Goal: Task Accomplishment & Management: Use online tool/utility

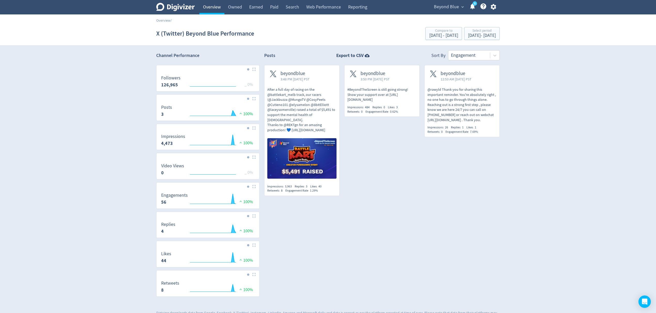
click at [215, 5] on link "Overview" at bounding box center [211, 7] width 25 height 14
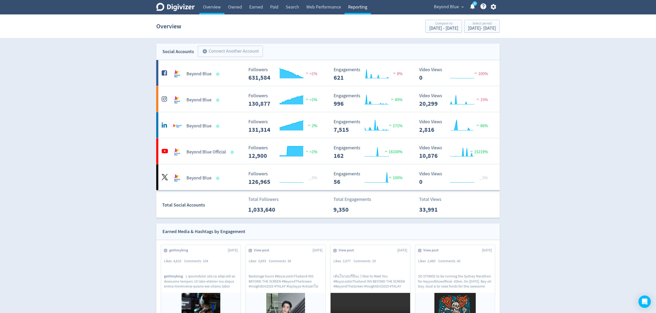
click at [352, 6] on link "Reporting" at bounding box center [357, 7] width 26 height 14
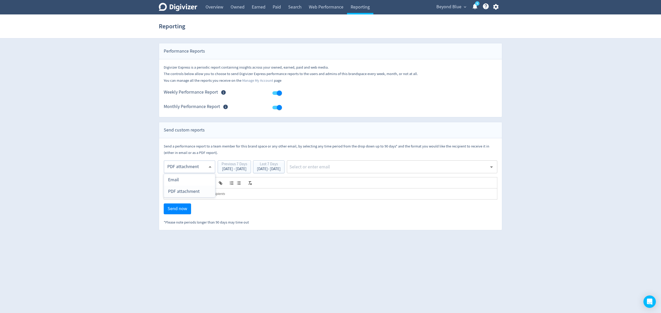
click at [177, 168] on body "Digivizer Logo [PERSON_NAME] Logo Overview Owned Earned Paid Search Web Perform…" at bounding box center [330, 115] width 661 height 231
click at [176, 181] on div "Email" at bounding box center [189, 180] width 43 height 12
type input "html"
click at [448, 6] on span "Beyond Blue" at bounding box center [448, 7] width 25 height 8
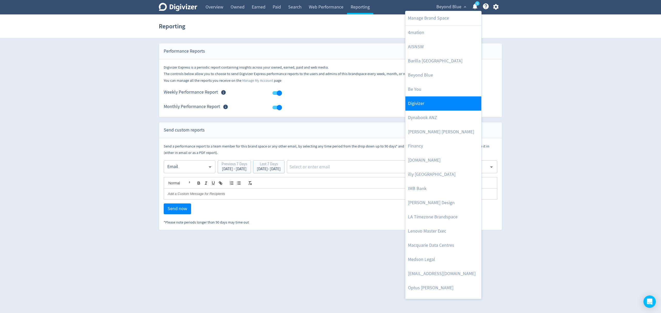
click at [427, 104] on link "Digivizer" at bounding box center [443, 104] width 76 height 14
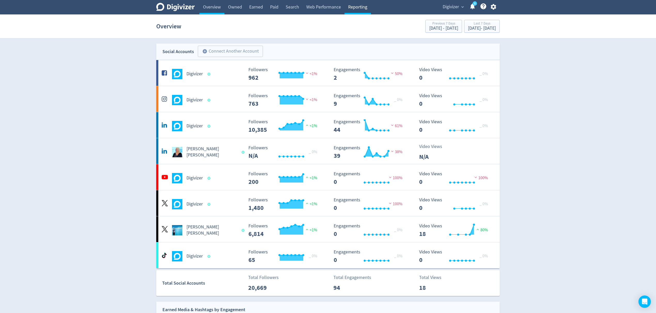
click at [350, 5] on link "Reporting" at bounding box center [357, 7] width 26 height 14
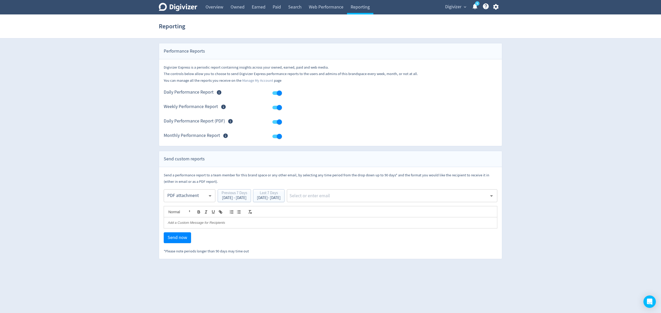
click at [181, 198] on body "Digivizer Logo [PERSON_NAME] Logo Overview Owned Earned Paid Search Web Perform…" at bounding box center [330, 129] width 661 height 259
click at [175, 209] on div "Email" at bounding box center [189, 209] width 43 height 12
type input "html"
click at [281, 198] on div "[DATE] - [DATE]" at bounding box center [269, 198] width 24 height 4
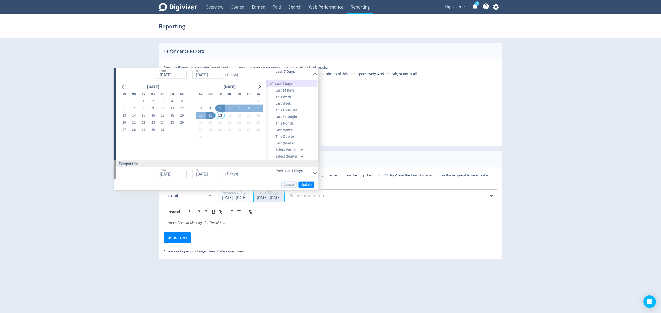
type input "[DATE]"
click at [210, 107] on button "4" at bounding box center [211, 108] width 10 height 7
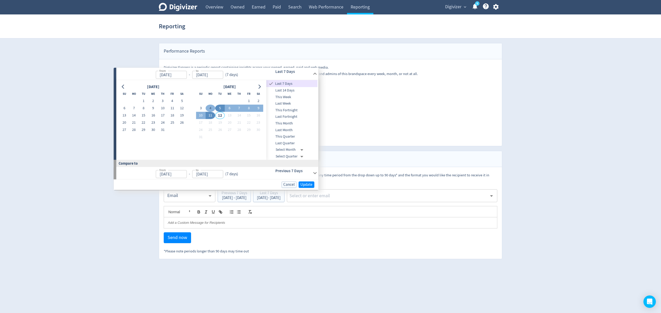
type input "[DATE]"
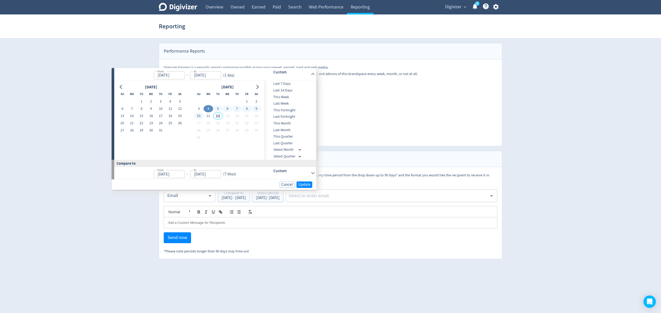
click at [202, 116] on button "10" at bounding box center [199, 115] width 10 height 7
type input "[DATE]"
click at [306, 183] on span "Update" at bounding box center [306, 185] width 12 height 4
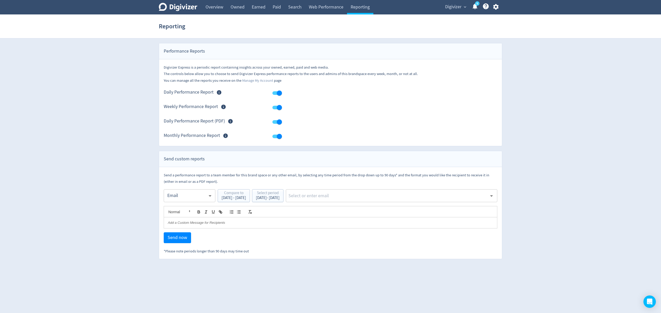
click at [334, 194] on input "text" at bounding box center [387, 196] width 199 height 8
type input "malyn"
click at [349, 208] on li "[EMAIL_ADDRESS][PERSON_NAME][DOMAIN_NAME]" at bounding box center [409, 210] width 176 height 10
click at [179, 240] on span "Send now" at bounding box center [178, 238] width 20 height 5
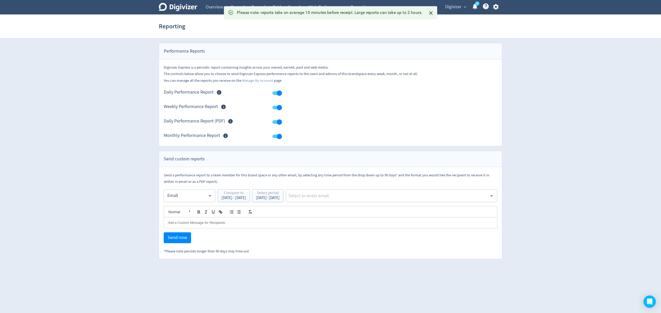
click at [180, 196] on body "Digivizer Logo [PERSON_NAME] Logo Overview Owned Earned Paid Search Web Perform…" at bounding box center [330, 129] width 661 height 259
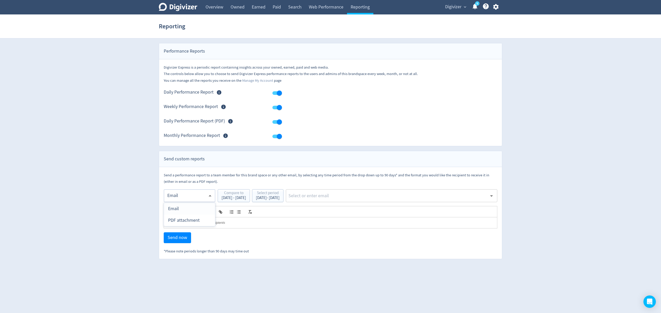
click at [185, 222] on div "PDF attachment" at bounding box center [189, 221] width 43 height 12
type input "pdf"
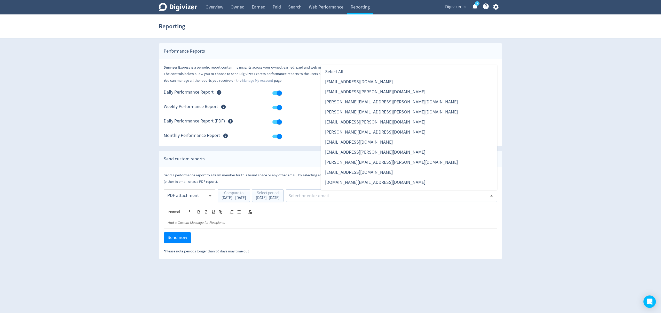
click at [359, 196] on input "text" at bounding box center [387, 196] width 199 height 8
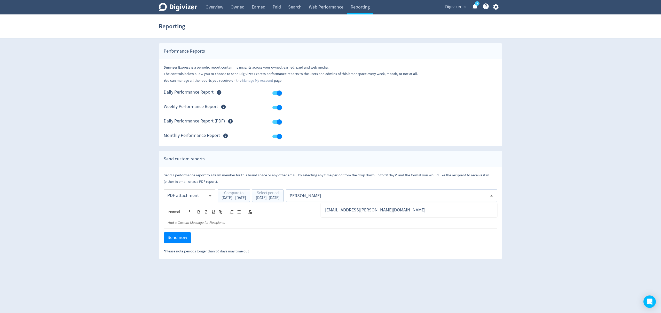
type input "malyn"
click at [354, 212] on li "[EMAIL_ADDRESS][PERSON_NAME][DOMAIN_NAME]" at bounding box center [409, 210] width 176 height 10
click at [172, 239] on span "Send now" at bounding box center [178, 238] width 20 height 5
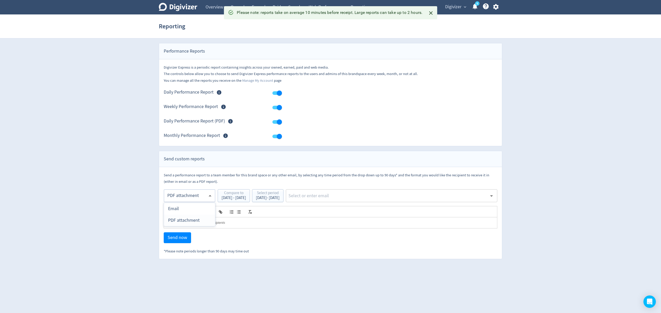
click at [191, 195] on body "Digivizer Logo [PERSON_NAME] Logo Overview Owned Earned Paid Search Web Perform…" at bounding box center [330, 129] width 661 height 259
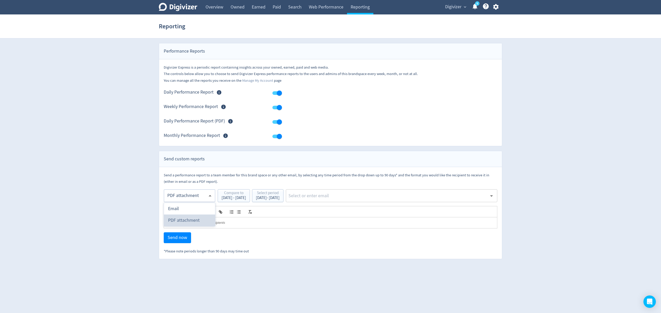
click at [187, 220] on div "PDF attachment" at bounding box center [189, 221] width 43 height 12
click at [358, 194] on input "text" at bounding box center [387, 196] width 199 height 8
type input "malyn"
click at [348, 212] on li "[EMAIL_ADDRESS][PERSON_NAME][DOMAIN_NAME]" at bounding box center [409, 210] width 176 height 10
click at [179, 240] on span "Send now" at bounding box center [178, 238] width 20 height 5
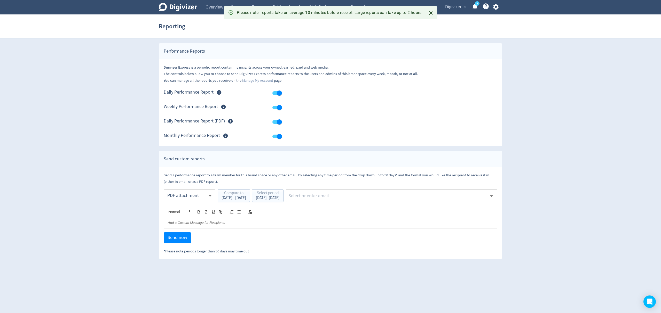
click at [447, 7] on span "Digivizer" at bounding box center [453, 7] width 16 height 8
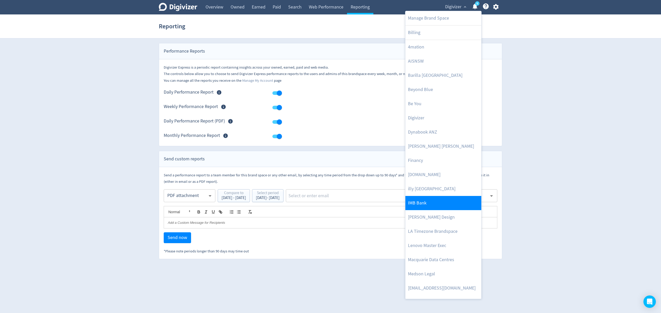
click at [430, 206] on link "IMB Bank" at bounding box center [443, 203] width 76 height 14
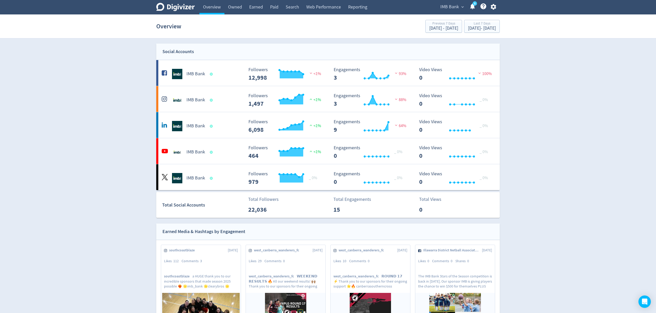
drag, startPoint x: 361, startPoint y: 6, endPoint x: 377, endPoint y: 13, distance: 17.5
click at [362, 6] on link "Reporting" at bounding box center [357, 7] width 26 height 14
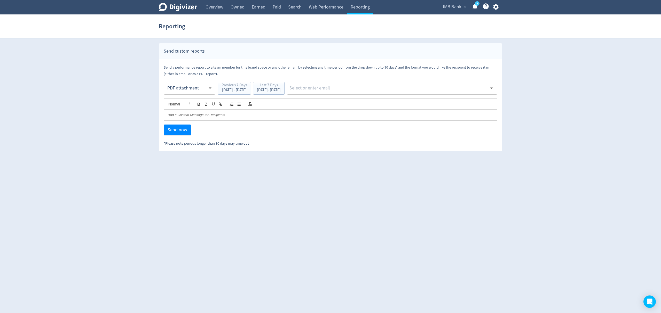
click at [197, 89] on body "Digivizer Logo [PERSON_NAME] Logo Overview Owned Earned Paid Search Web Perform…" at bounding box center [330, 76] width 661 height 152
drag, startPoint x: 178, startPoint y: 100, endPoint x: 274, endPoint y: 93, distance: 96.2
click at [178, 99] on div "Email" at bounding box center [189, 101] width 43 height 12
type input "html"
click at [281, 92] on div "[DATE] - [DATE]" at bounding box center [269, 90] width 24 height 4
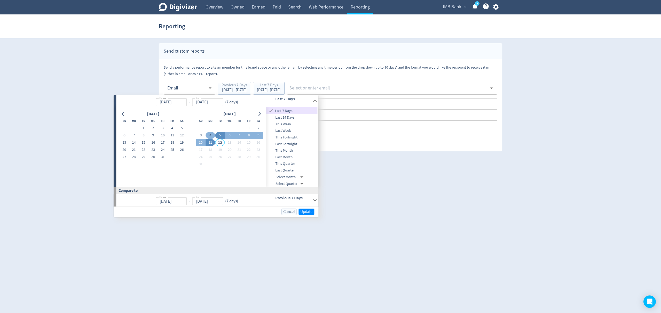
click at [210, 134] on button "4" at bounding box center [211, 135] width 10 height 7
type input "[DATE]"
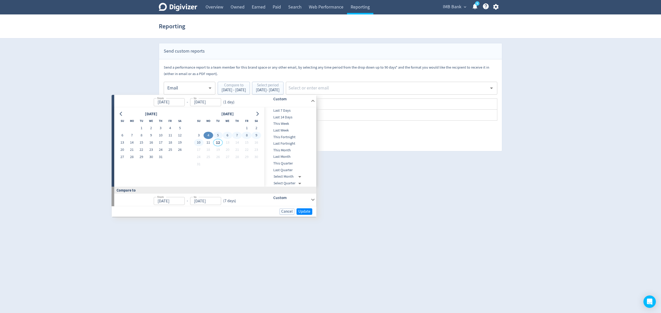
click at [199, 143] on button "10" at bounding box center [199, 142] width 10 height 7
type input "[DATE]"
click at [302, 211] on span "Update" at bounding box center [306, 212] width 12 height 4
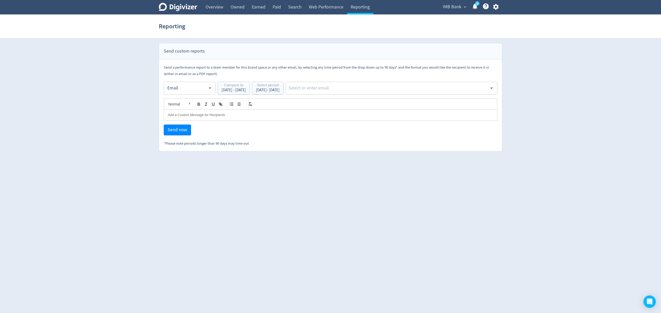
click at [345, 88] on input "text" at bounding box center [387, 88] width 199 height 8
type input "malyn"
click at [357, 106] on li "[EMAIL_ADDRESS][PERSON_NAME][DOMAIN_NAME]" at bounding box center [409, 102] width 176 height 10
click at [170, 128] on span "Send now" at bounding box center [178, 130] width 20 height 5
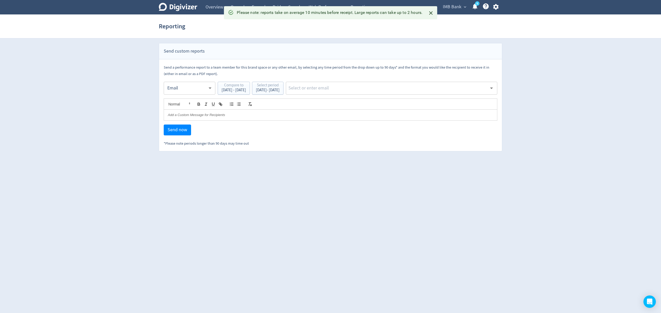
click at [190, 85] on body "Digivizer Logo [PERSON_NAME] Logo Overview Owned Earned Paid Search Web Perform…" at bounding box center [330, 76] width 661 height 152
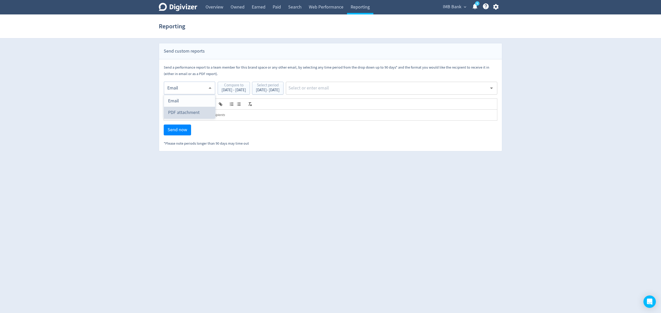
click at [180, 114] on div "PDF attachment" at bounding box center [189, 113] width 43 height 12
type input "pdf"
click at [344, 91] on input "text" at bounding box center [387, 88] width 199 height 8
type input "malyn"
click at [354, 104] on li "[EMAIL_ADDRESS][PERSON_NAME][DOMAIN_NAME]" at bounding box center [409, 102] width 176 height 10
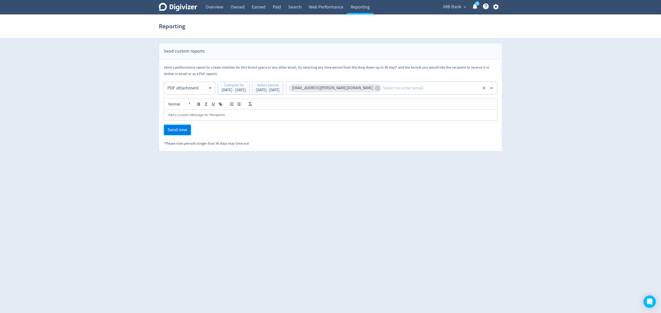
click at [172, 130] on span "Send now" at bounding box center [178, 130] width 20 height 5
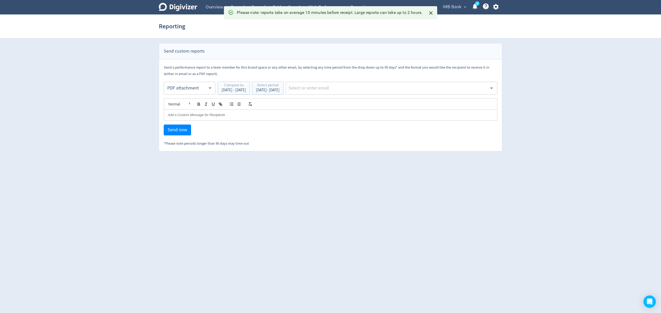
click at [178, 89] on body "Digivizer Logo [PERSON_NAME] Logo Overview Owned Earned Paid Search Web Perform…" at bounding box center [330, 76] width 661 height 152
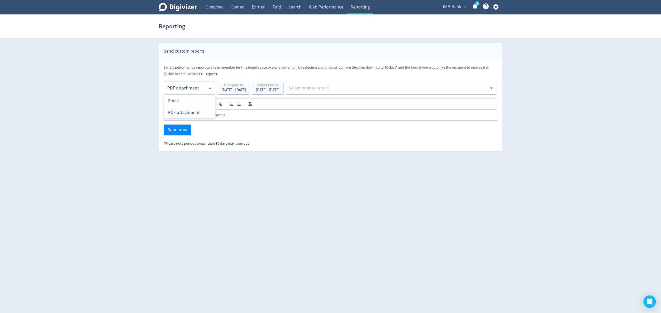
drag, startPoint x: 179, startPoint y: 113, endPoint x: 319, endPoint y: 88, distance: 142.5
click at [179, 113] on div "PDF attachment" at bounding box center [189, 113] width 43 height 12
click at [376, 84] on div "​" at bounding box center [391, 88] width 211 height 13
type input "malyn"
click at [362, 101] on li "[EMAIL_ADDRESS][PERSON_NAME][DOMAIN_NAME]" at bounding box center [409, 102] width 176 height 10
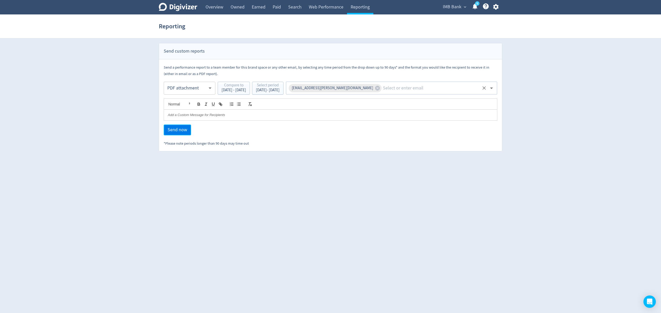
click at [177, 129] on span "Send now" at bounding box center [178, 130] width 20 height 5
click at [211, 9] on link "Overview" at bounding box center [214, 7] width 25 height 14
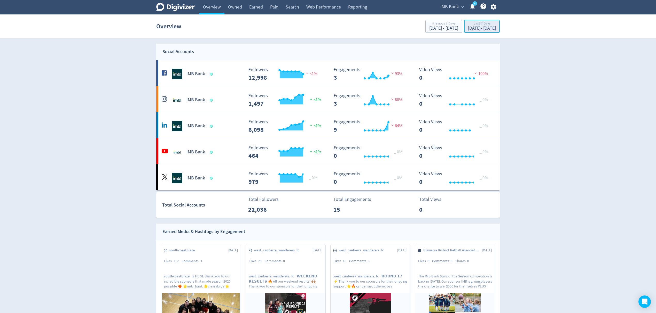
click at [477, 30] on div "[DATE] - [DATE]" at bounding box center [482, 28] width 28 height 5
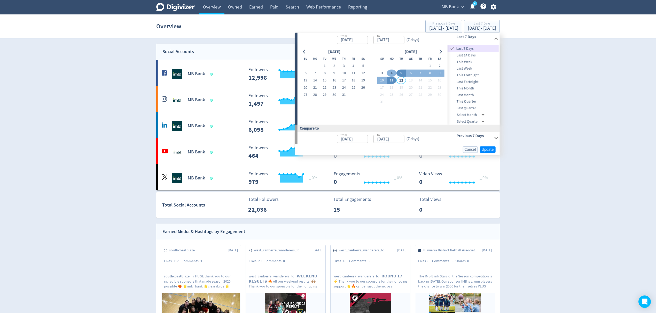
click at [392, 73] on button "4" at bounding box center [392, 73] width 10 height 7
type input "[DATE]"
click at [382, 79] on button "10" at bounding box center [382, 80] width 10 height 7
type input "[DATE]"
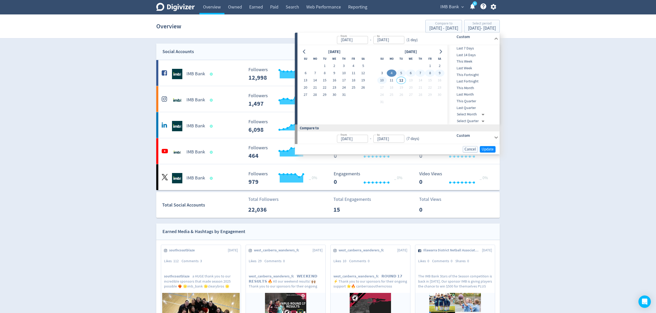
type input "[DATE]"
click at [484, 147] on span "Update" at bounding box center [488, 149] width 12 height 4
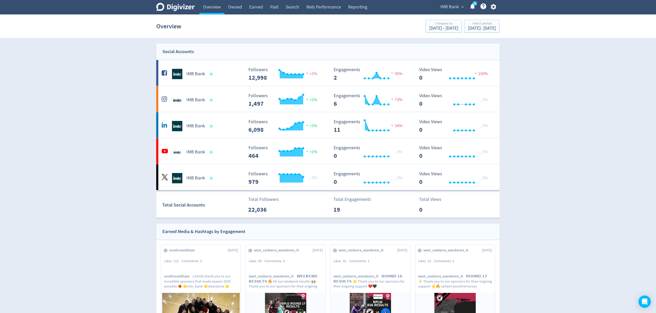
click at [452, 4] on span "IMB Bank" at bounding box center [449, 7] width 19 height 8
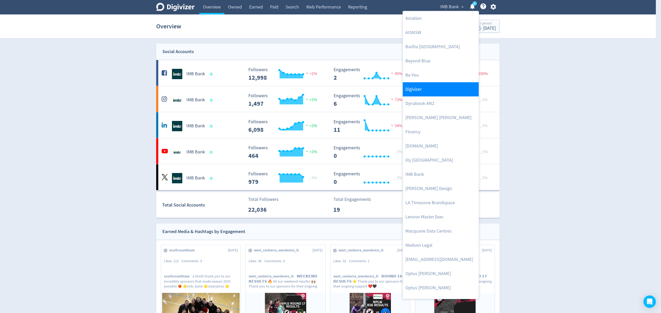
click at [424, 86] on link "Digivizer" at bounding box center [441, 89] width 76 height 14
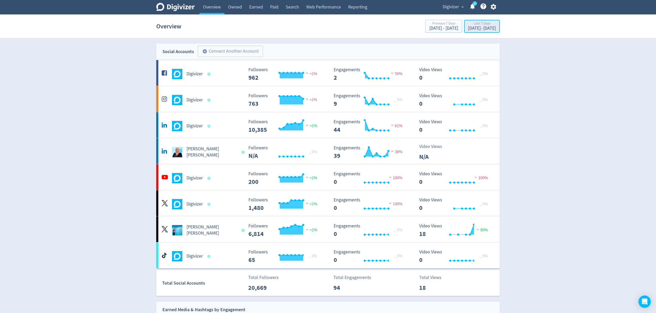
click at [468, 27] on div "[DATE] - [DATE]" at bounding box center [482, 28] width 28 height 5
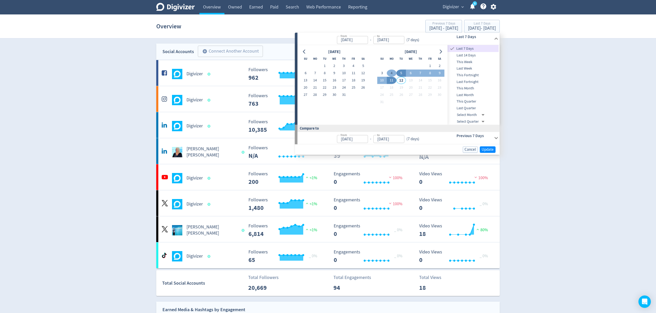
click at [390, 73] on button "4" at bounding box center [392, 73] width 10 height 7
type input "[DATE]"
click at [384, 81] on button "10" at bounding box center [382, 80] width 10 height 7
type input "[DATE]"
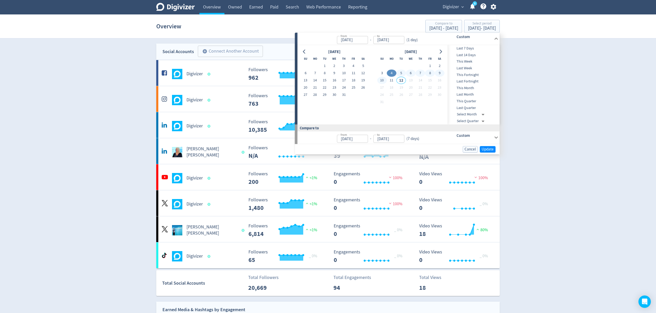
type input "[DATE]"
click at [488, 147] on span "Update" at bounding box center [488, 149] width 12 height 4
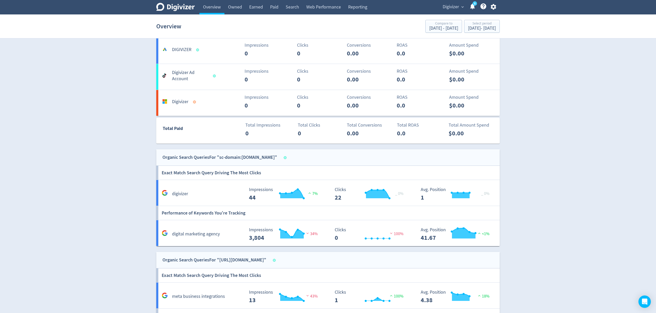
scroll to position [275, 0]
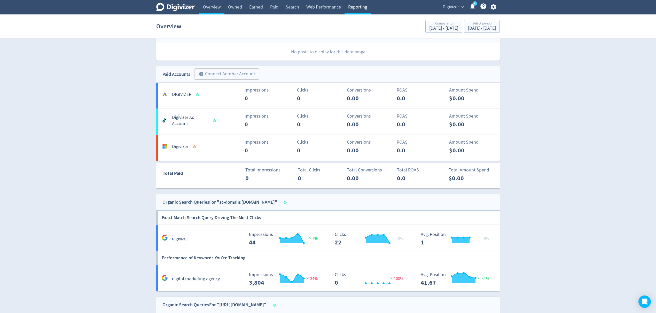
click at [355, 7] on link "Reporting" at bounding box center [357, 7] width 26 height 14
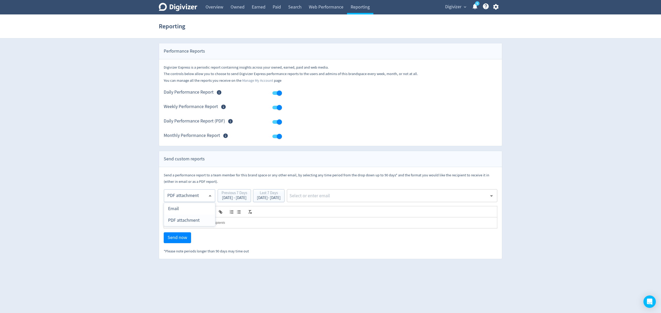
click at [183, 193] on body "Digivizer Logo [PERSON_NAME] Logo Overview Owned Earned Paid Search Web Perform…" at bounding box center [330, 129] width 661 height 259
click at [180, 219] on div "PDF attachment" at bounding box center [189, 221] width 43 height 12
click at [281, 196] on div "Last 7 Days" at bounding box center [269, 193] width 24 height 5
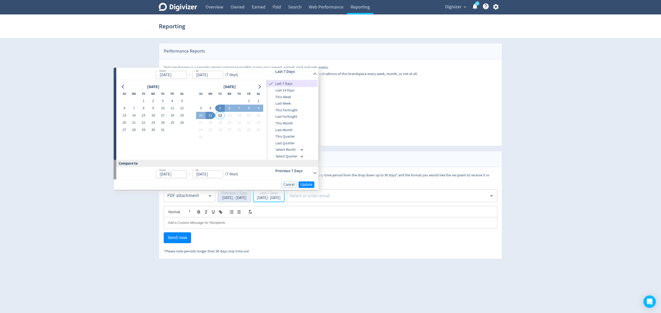
type input "[DATE]"
click at [208, 107] on button "4" at bounding box center [211, 108] width 10 height 7
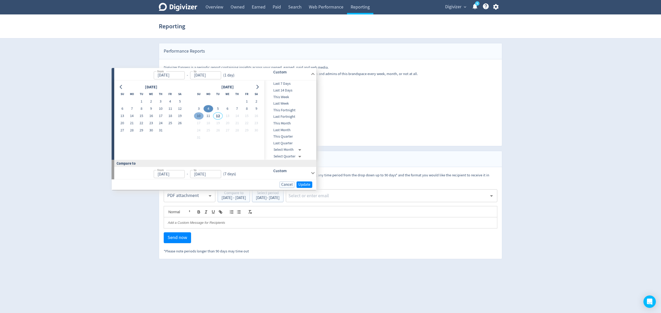
type input "[DATE]"
click at [200, 115] on button "10" at bounding box center [199, 115] width 10 height 7
type input "[DATE]"
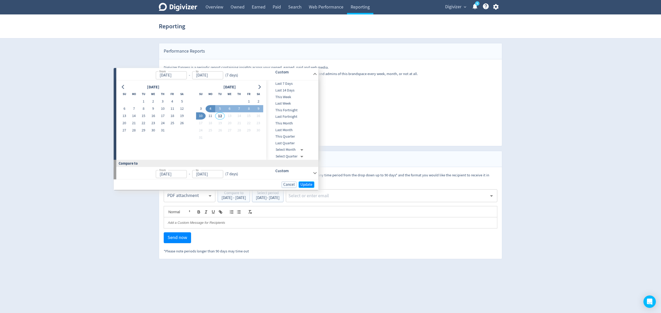
click at [304, 183] on span "Update" at bounding box center [306, 185] width 12 height 4
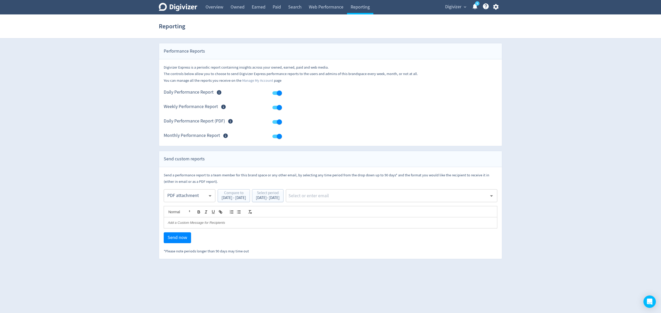
click at [344, 199] on input "text" at bounding box center [387, 196] width 199 height 8
type input "malyn"
click at [350, 210] on li "[EMAIL_ADDRESS][PERSON_NAME][DOMAIN_NAME]" at bounding box center [409, 210] width 176 height 10
click at [173, 238] on span "Send now" at bounding box center [178, 238] width 20 height 5
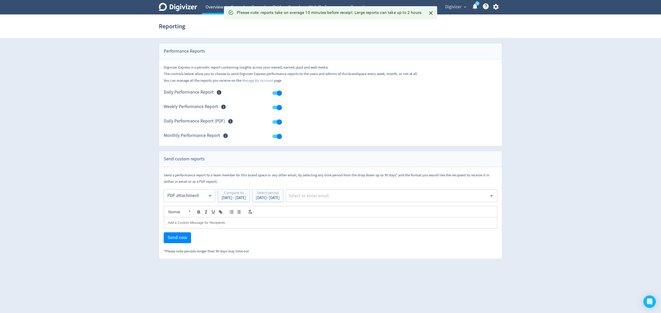
click at [210, 6] on link "Overview" at bounding box center [214, 7] width 25 height 14
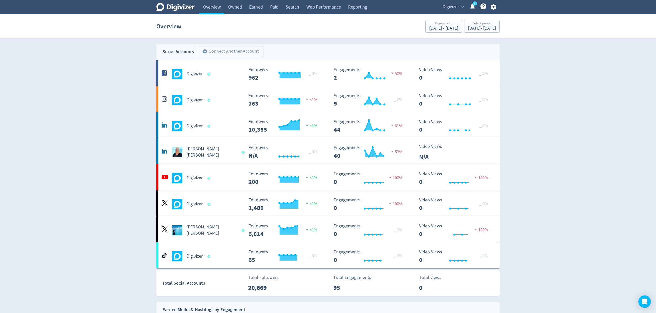
click at [475, 33] on div "Overview Compare to [DATE] - [DATE] Select period [DATE] - [DATE]" at bounding box center [327, 26] width 343 height 17
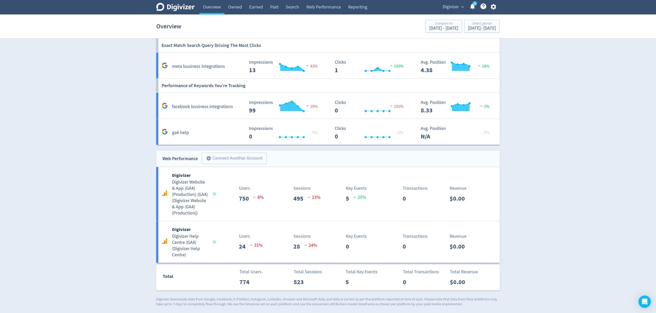
scroll to position [552, 0]
click at [313, 5] on link "Web Performance" at bounding box center [324, 7] width 42 height 14
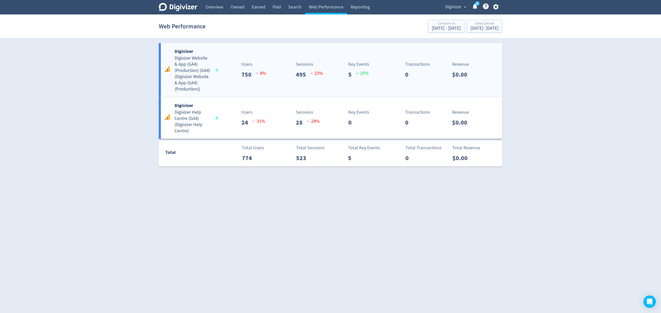
click at [220, 83] on div "Digivizer Digivizer Website & App (GA4) (Production) (GA4) ( Digivizer Website …" at bounding box center [330, 70] width 343 height 54
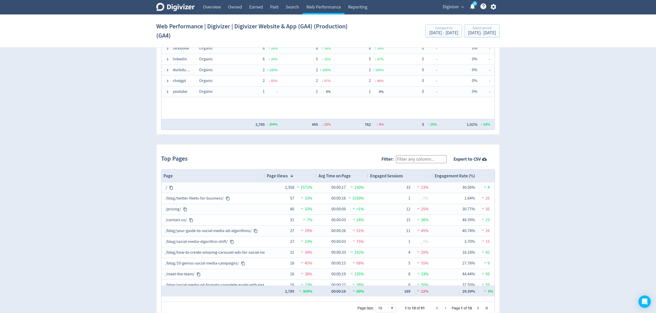
scroll to position [449, 0]
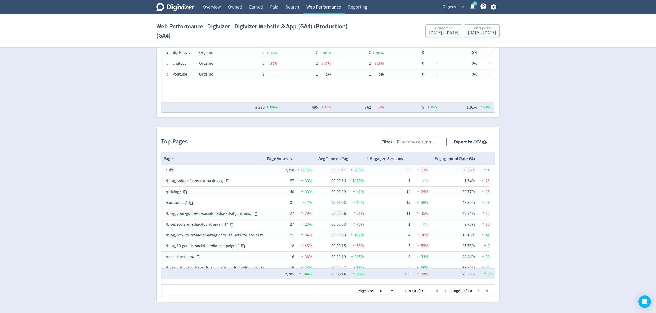
click at [323, 9] on link "Web Performance" at bounding box center [324, 7] width 42 height 14
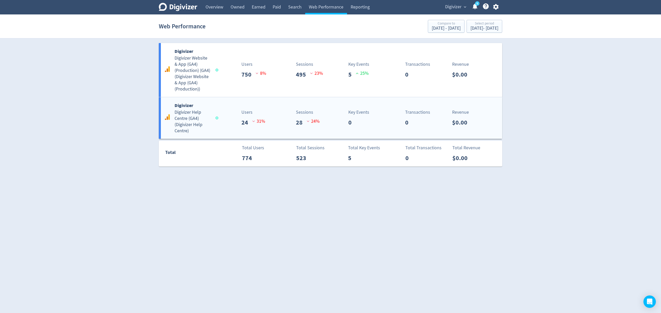
click at [269, 113] on div "Users 24 31 %" at bounding box center [257, 118] width 36 height 18
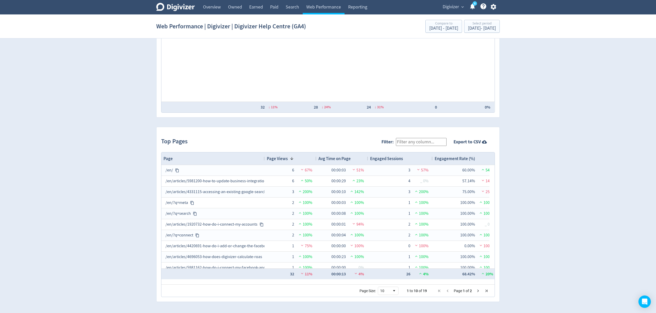
scroll to position [439, 0]
click at [450, 7] on span "Digivizer" at bounding box center [451, 7] width 16 height 8
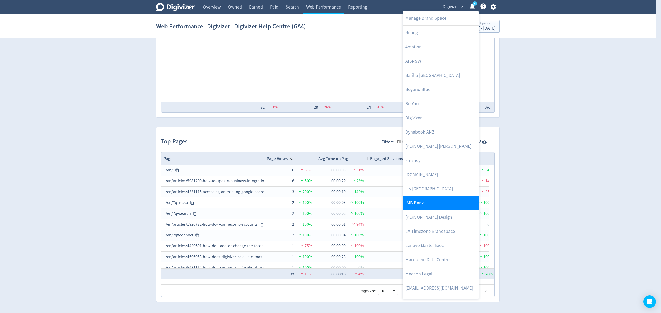
click at [431, 206] on link "IMB Bank" at bounding box center [441, 203] width 76 height 14
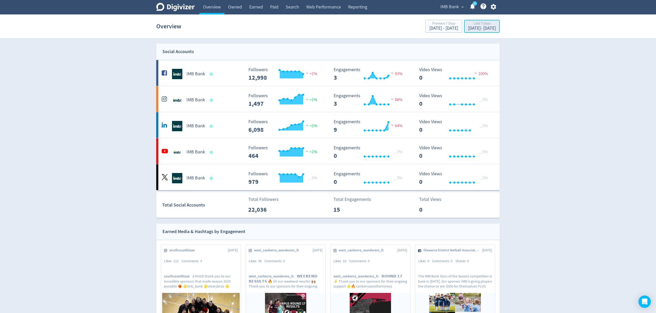
click at [474, 29] on div "[DATE] - [DATE]" at bounding box center [482, 28] width 28 height 5
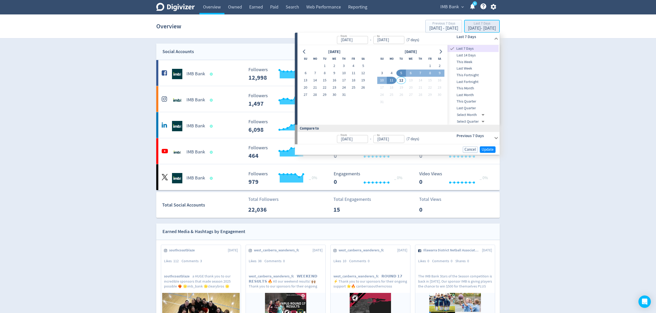
type input "[DATE]"
click at [390, 74] on button "4" at bounding box center [392, 73] width 10 height 7
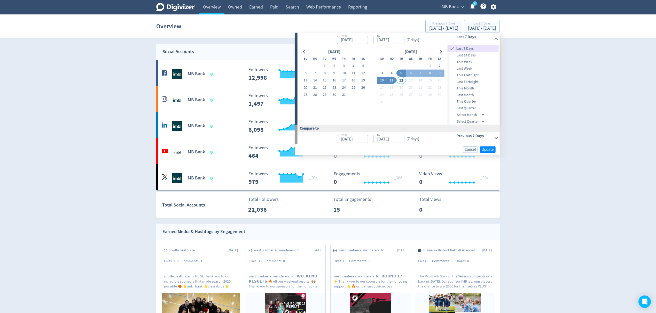
type input "[DATE]"
click at [379, 81] on button "10" at bounding box center [382, 80] width 10 height 7
type input "[DATE]"
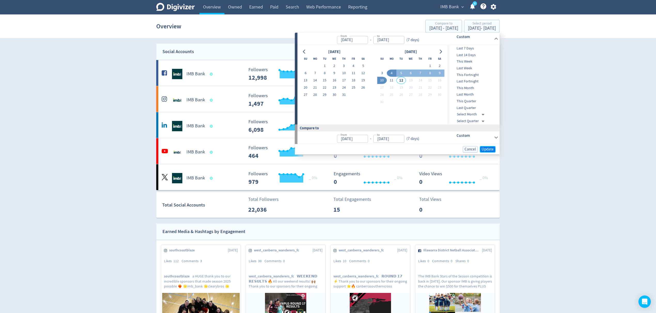
click at [489, 150] on span "Update" at bounding box center [488, 149] width 12 height 4
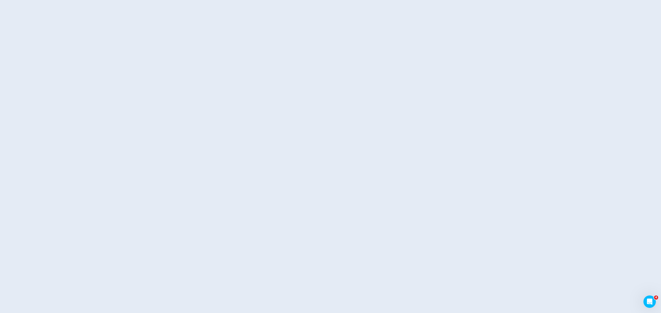
click at [148, 0] on html "4" at bounding box center [330, 0] width 661 height 0
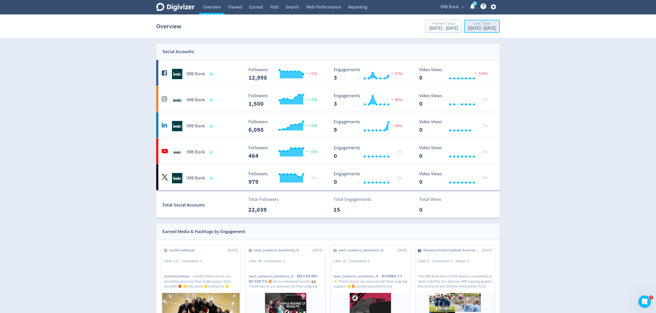
click at [468, 30] on div "[DATE] - [DATE]" at bounding box center [482, 28] width 28 height 5
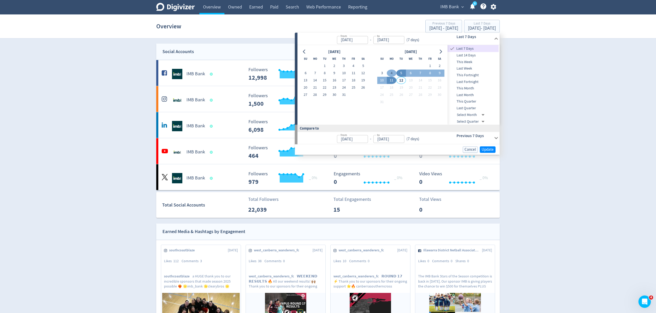
click at [391, 73] on button "4" at bounding box center [392, 73] width 10 height 7
type input "[DATE]"
click at [383, 79] on button "10" at bounding box center [382, 80] width 10 height 7
type input "[DATE]"
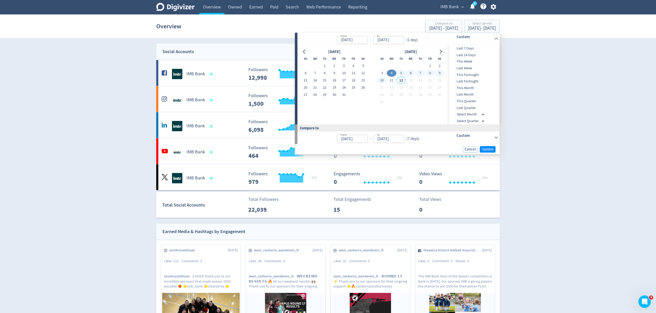
type input "[DATE]"
click at [482, 150] on span "Update" at bounding box center [488, 149] width 12 height 4
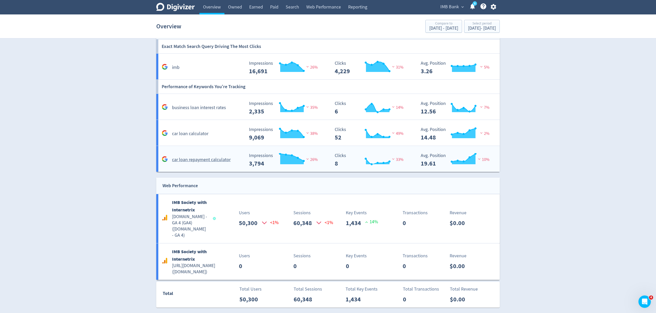
scroll to position [767, 0]
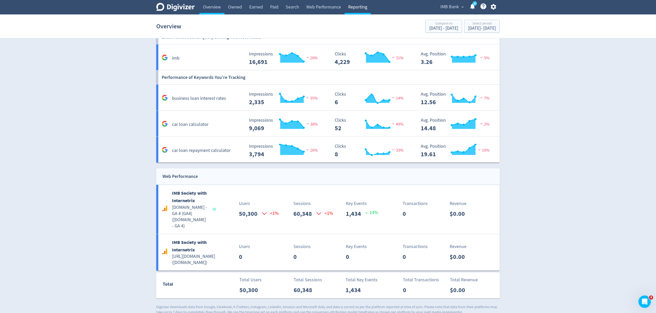
click at [355, 7] on link "Reporting" at bounding box center [357, 7] width 26 height 14
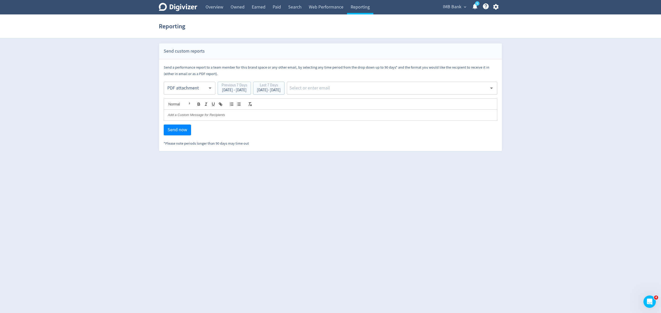
click at [186, 87] on body "Digivizer Logo Mark Digivizer Logo Overview Owned Earned Paid Search Web Perfor…" at bounding box center [330, 76] width 661 height 152
click at [182, 114] on div "PDF attachment" at bounding box center [189, 113] width 43 height 12
click at [281, 91] on div "[DATE] - [DATE]" at bounding box center [269, 90] width 24 height 4
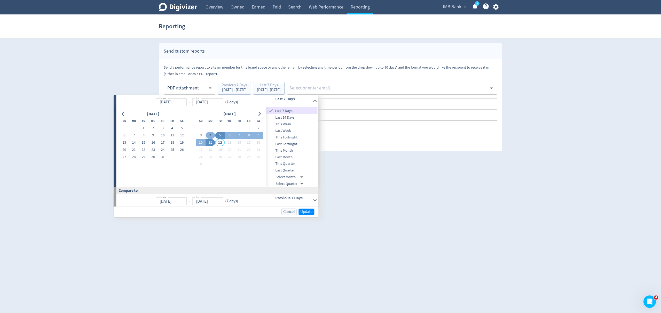
click at [207, 135] on button "4" at bounding box center [211, 135] width 10 height 7
type input "[DATE]"
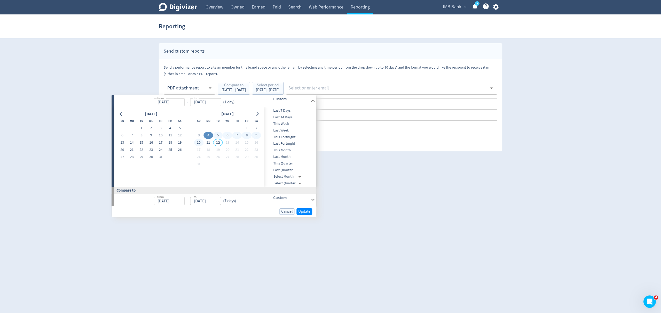
click at [200, 140] on button "10" at bounding box center [199, 142] width 10 height 7
type input "[DATE]"
click at [306, 210] on span "Update" at bounding box center [306, 212] width 12 height 4
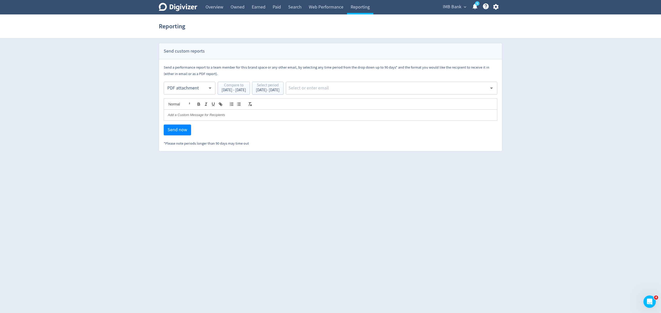
click at [340, 86] on input "text" at bounding box center [387, 88] width 199 height 8
type input "malyn"
click at [348, 105] on li "[EMAIL_ADDRESS][PERSON_NAME][DOMAIN_NAME]" at bounding box center [409, 102] width 176 height 10
click at [181, 132] on span "Send now" at bounding box center [178, 130] width 20 height 5
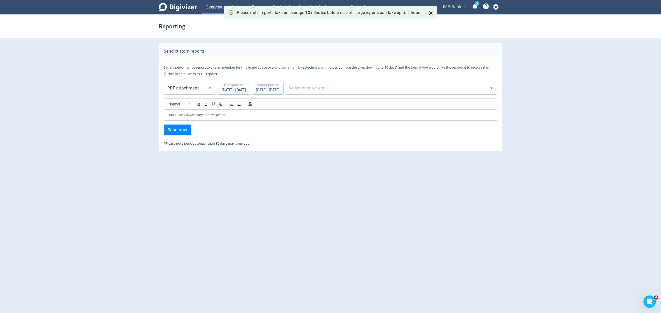
click at [210, 9] on link "Overview" at bounding box center [214, 7] width 25 height 14
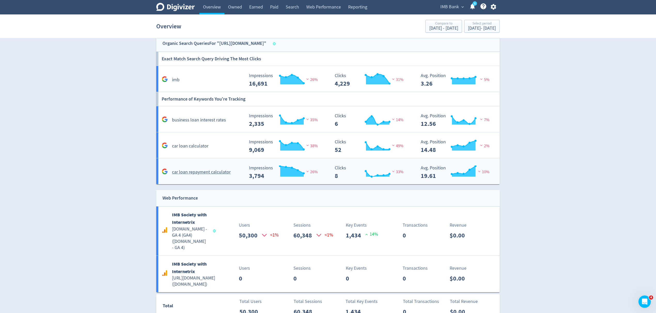
scroll to position [767, 0]
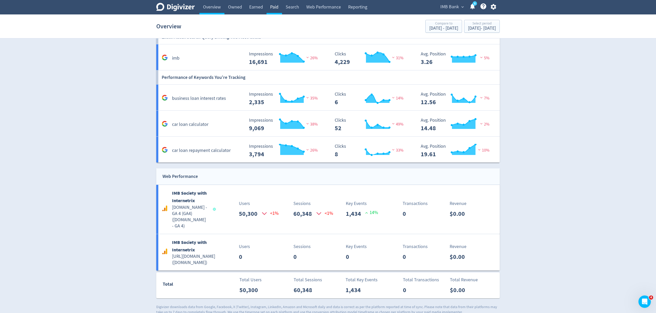
click at [270, 6] on link "Paid" at bounding box center [273, 7] width 15 height 14
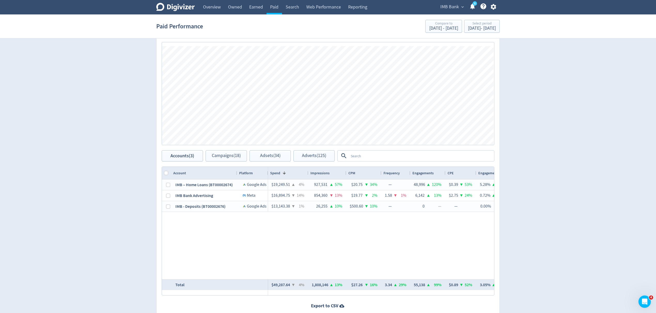
scroll to position [229, 0]
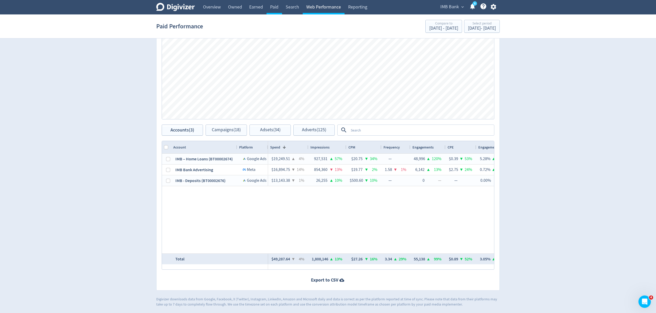
click at [325, 5] on link "Web Performance" at bounding box center [324, 7] width 42 height 14
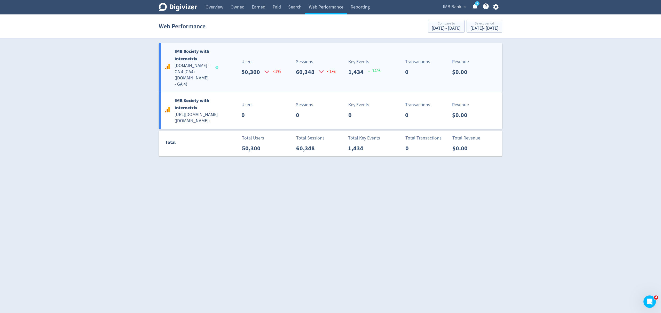
click at [229, 75] on div "IMB Society with Internetrix imb.com.au - GA 4 (GA4) ( imb.com.au - GA 4 ) User…" at bounding box center [330, 67] width 343 height 49
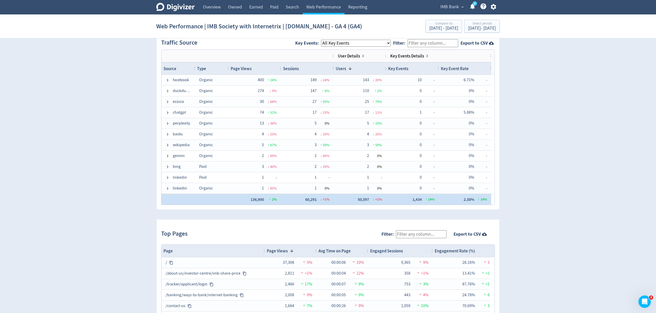
scroll to position [439, 0]
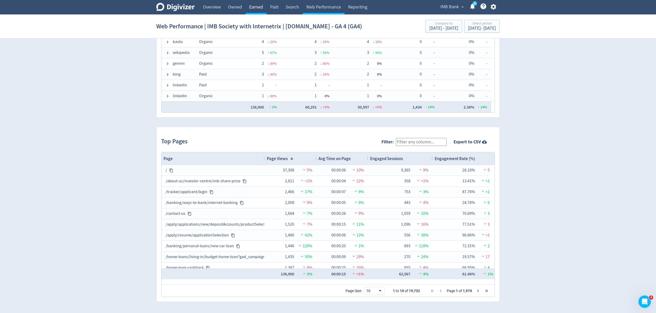
click at [260, 5] on link "Earned" at bounding box center [256, 7] width 21 height 14
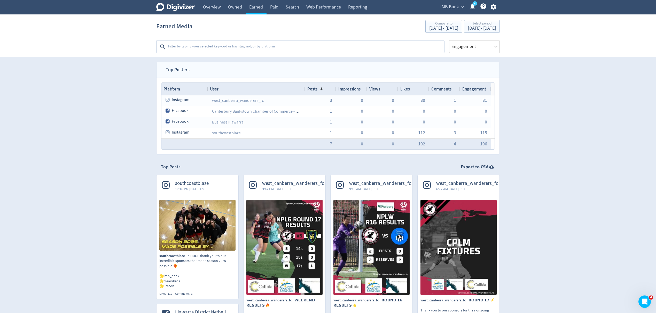
click at [320, 89] on span at bounding box center [321, 89] width 4 height 4
click at [320, 89] on div "Posts" at bounding box center [320, 89] width 27 height 10
click at [320, 89] on span at bounding box center [321, 89] width 4 height 4
click at [210, 5] on link "Overview" at bounding box center [211, 7] width 25 height 14
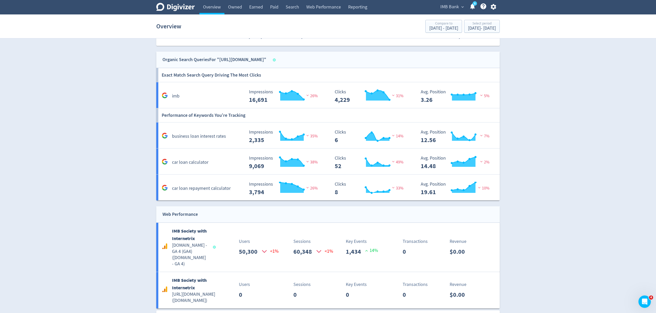
scroll to position [767, 0]
